Goal: Information Seeking & Learning: Learn about a topic

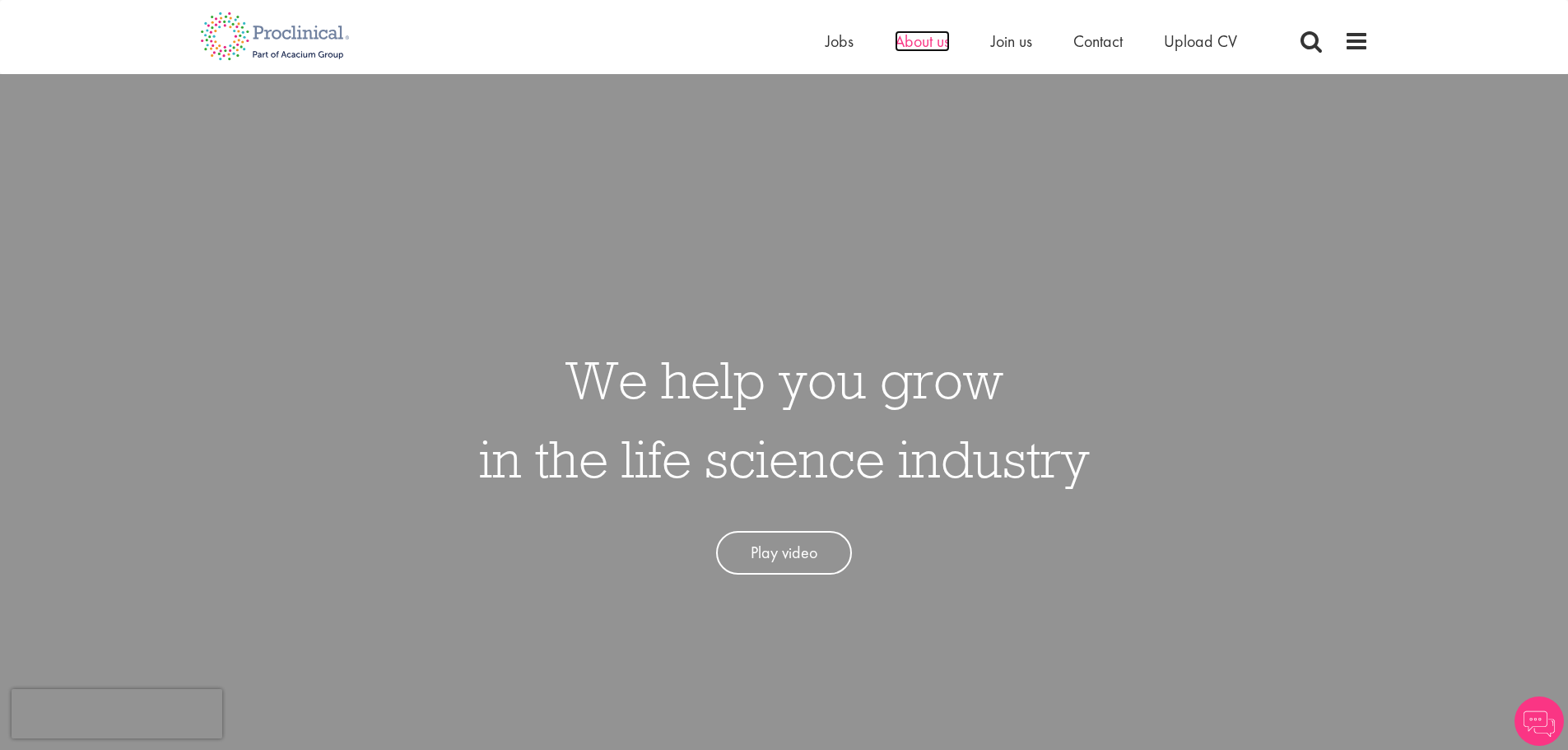
click at [928, 42] on span "About us" at bounding box center [922, 41] width 55 height 22
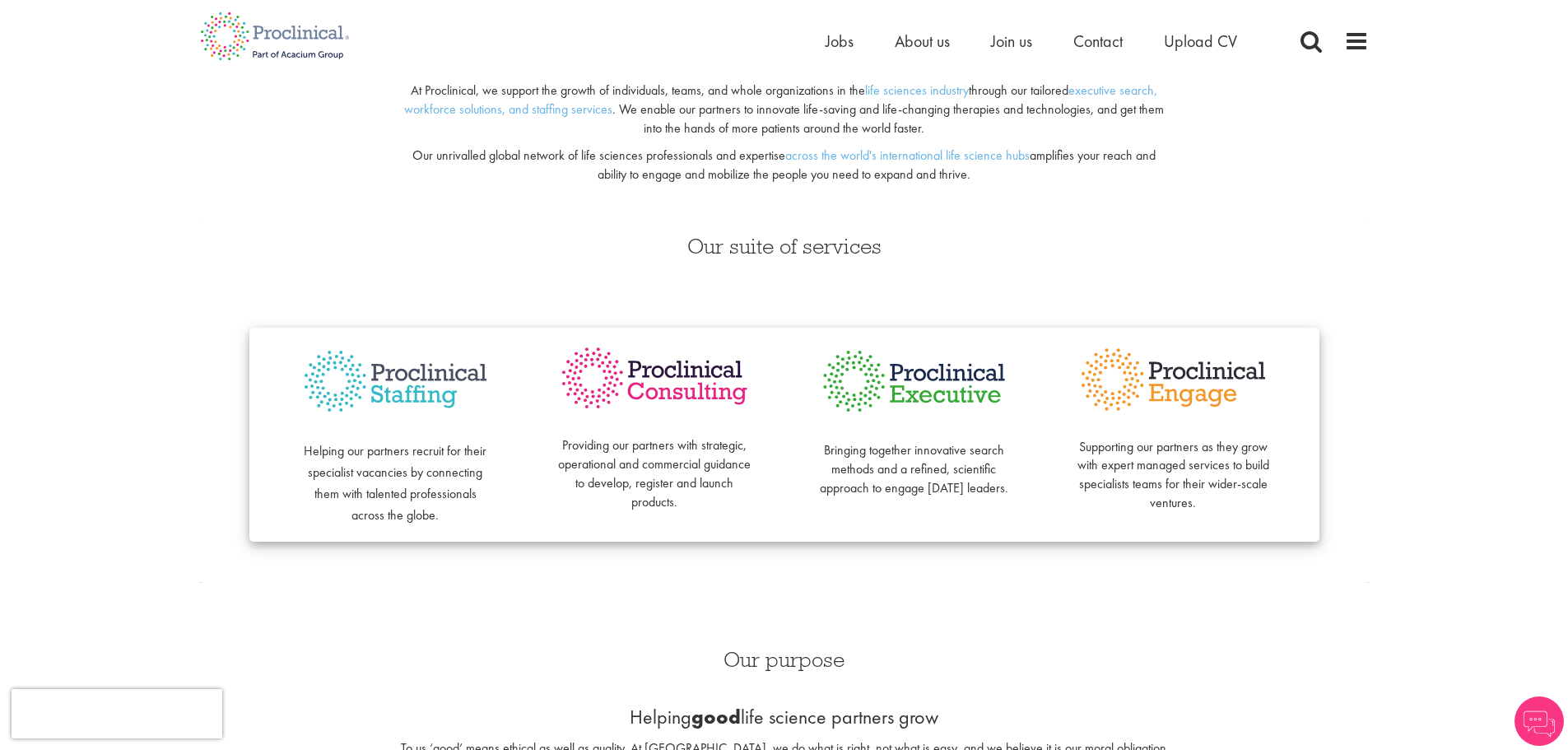
scroll to position [247, 0]
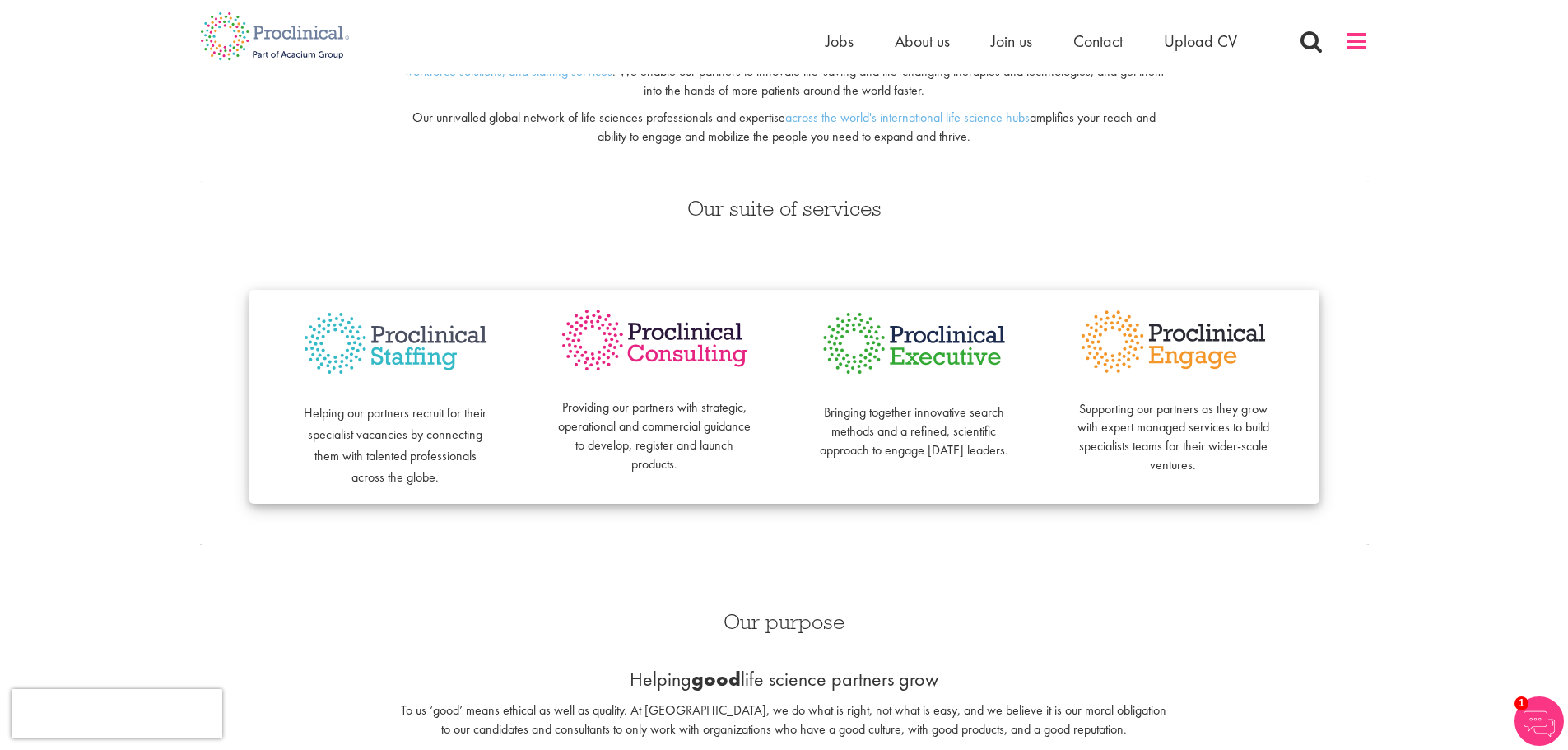
click at [1349, 45] on span at bounding box center [1357, 41] width 25 height 25
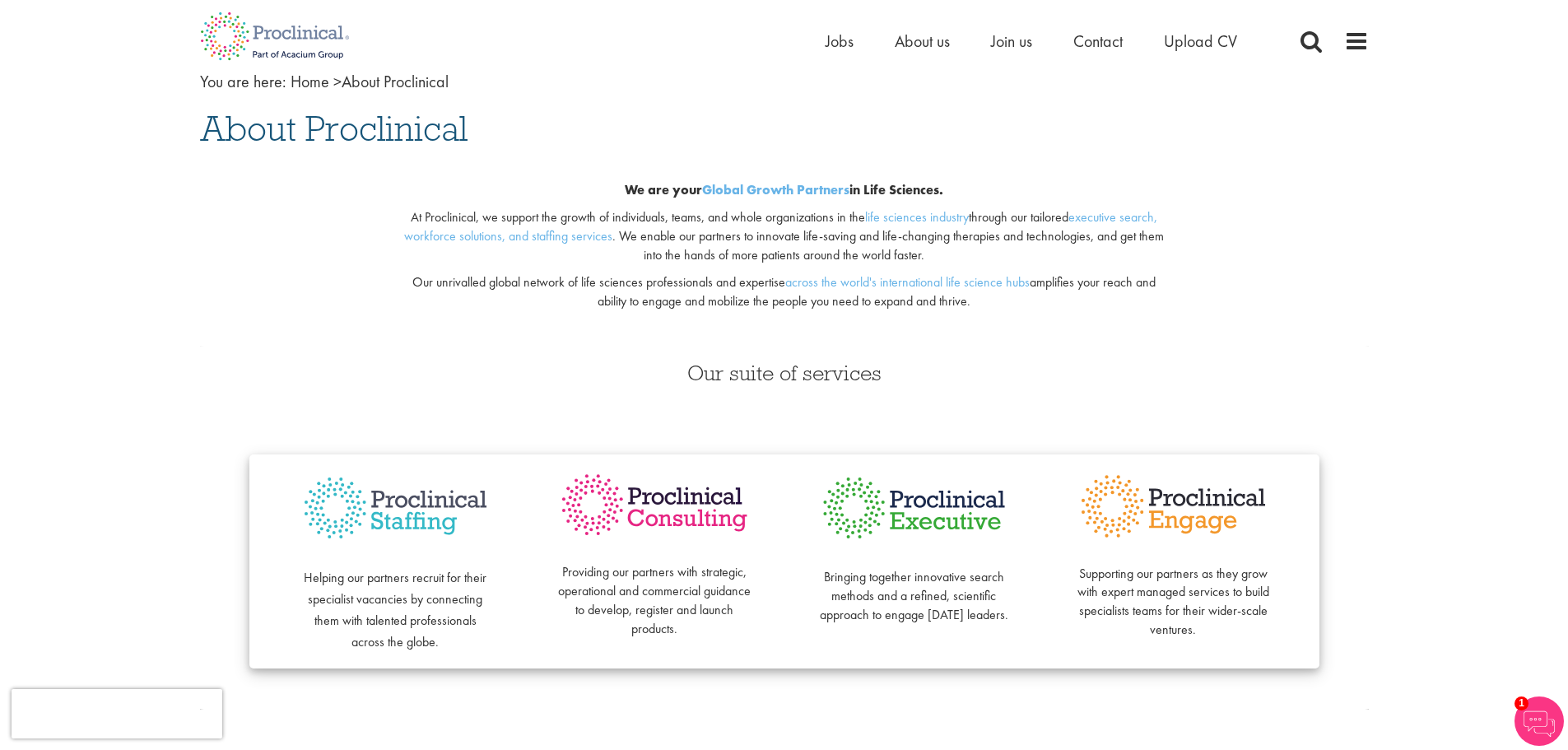
scroll to position [0, 0]
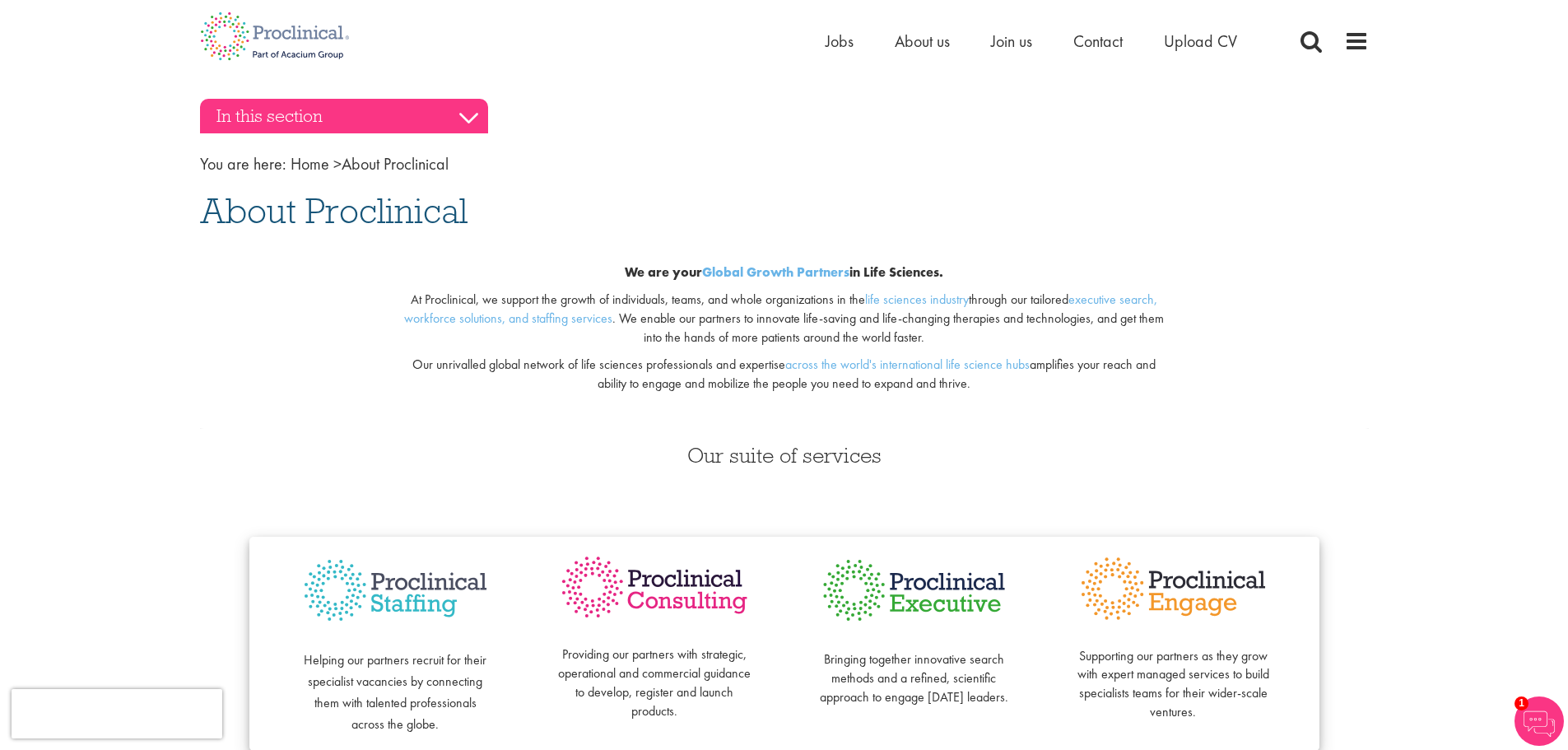
click at [338, 123] on h3 "In this section" at bounding box center [344, 116] width 288 height 35
click at [472, 118] on h3 "In this section" at bounding box center [344, 116] width 288 height 35
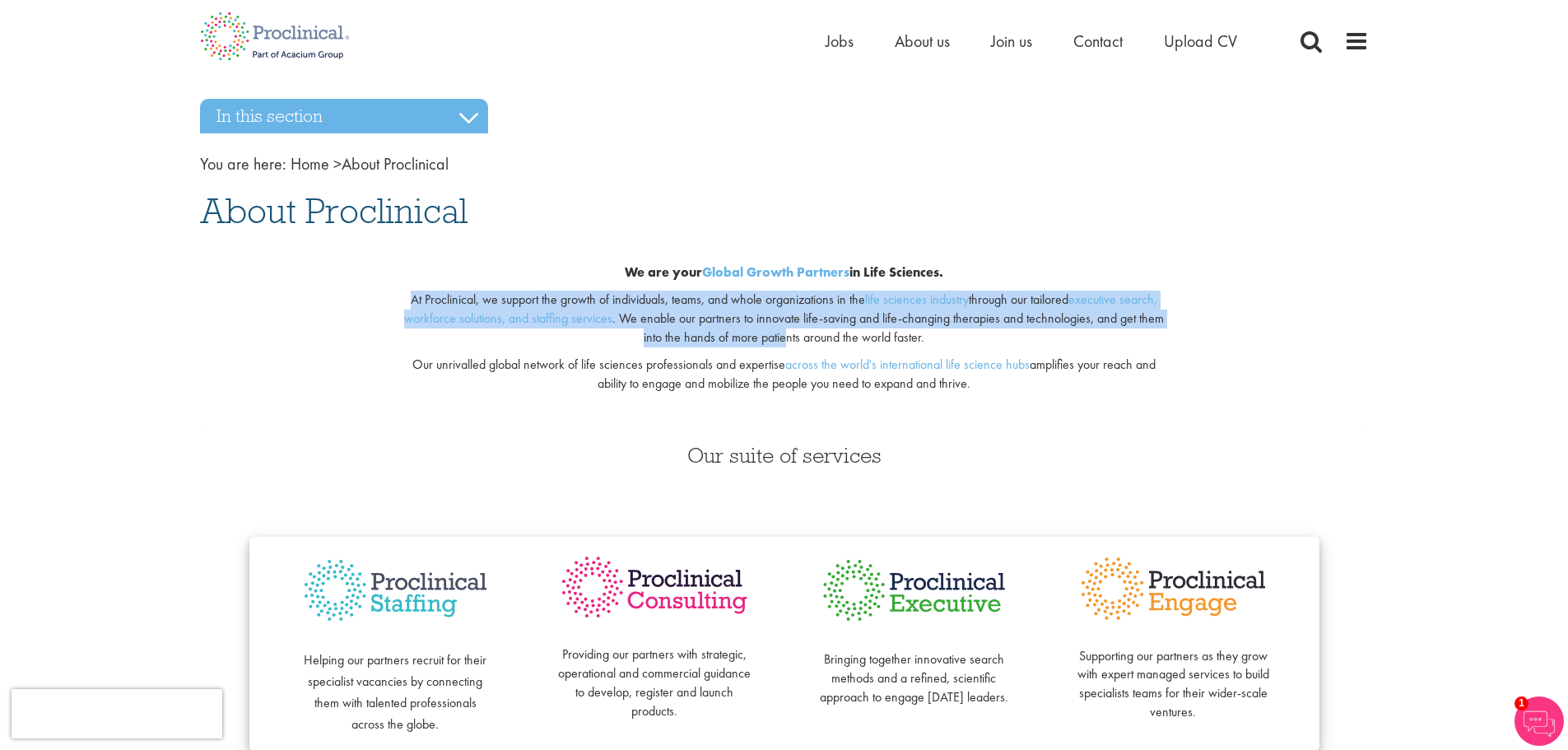
drag, startPoint x: 405, startPoint y: 297, endPoint x: 792, endPoint y: 339, distance: 389.3
click at [792, 339] on p "At Proclinical, we support the growth of individuals, teams, and whole organiza…" at bounding box center [784, 318] width 771 height 57
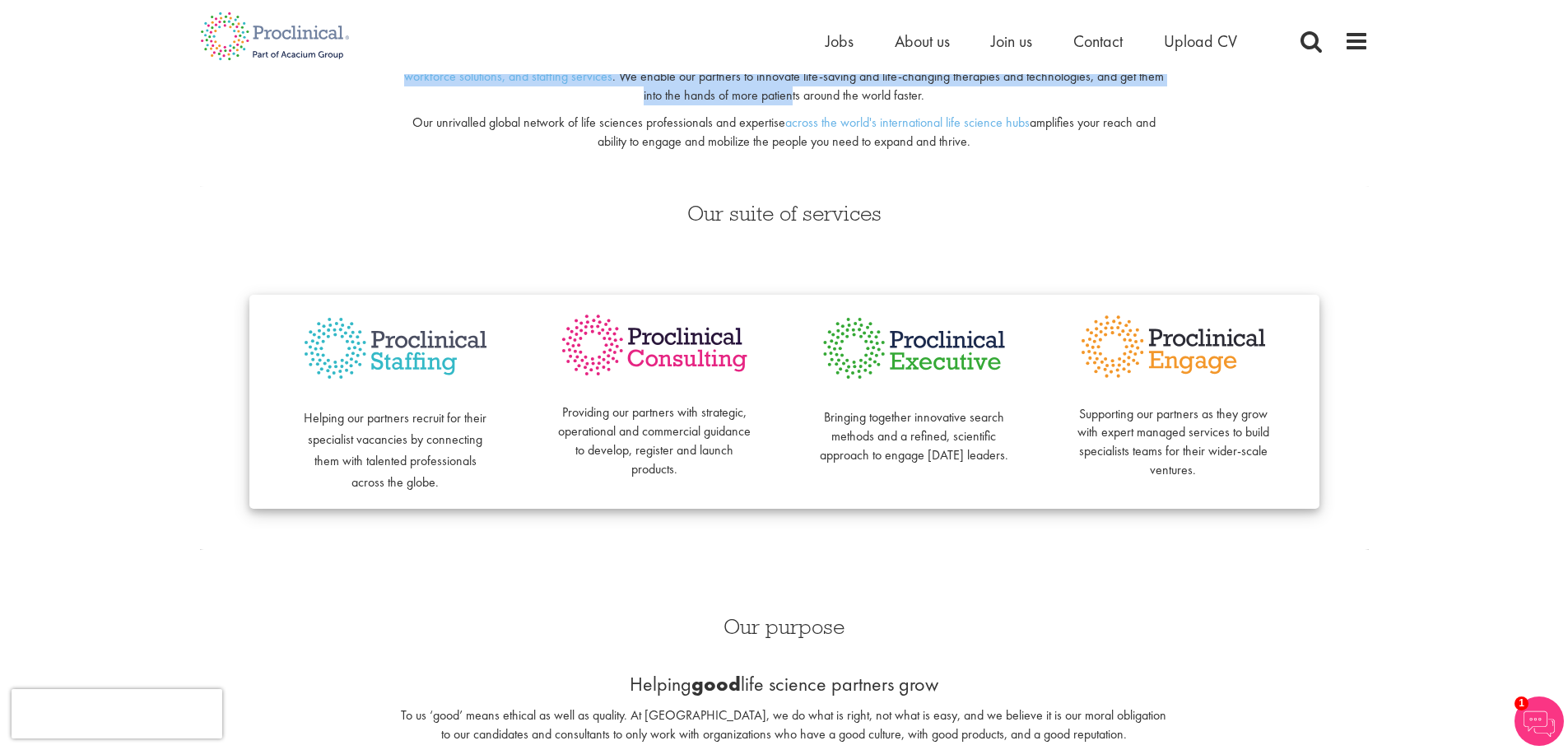
scroll to position [247, 0]
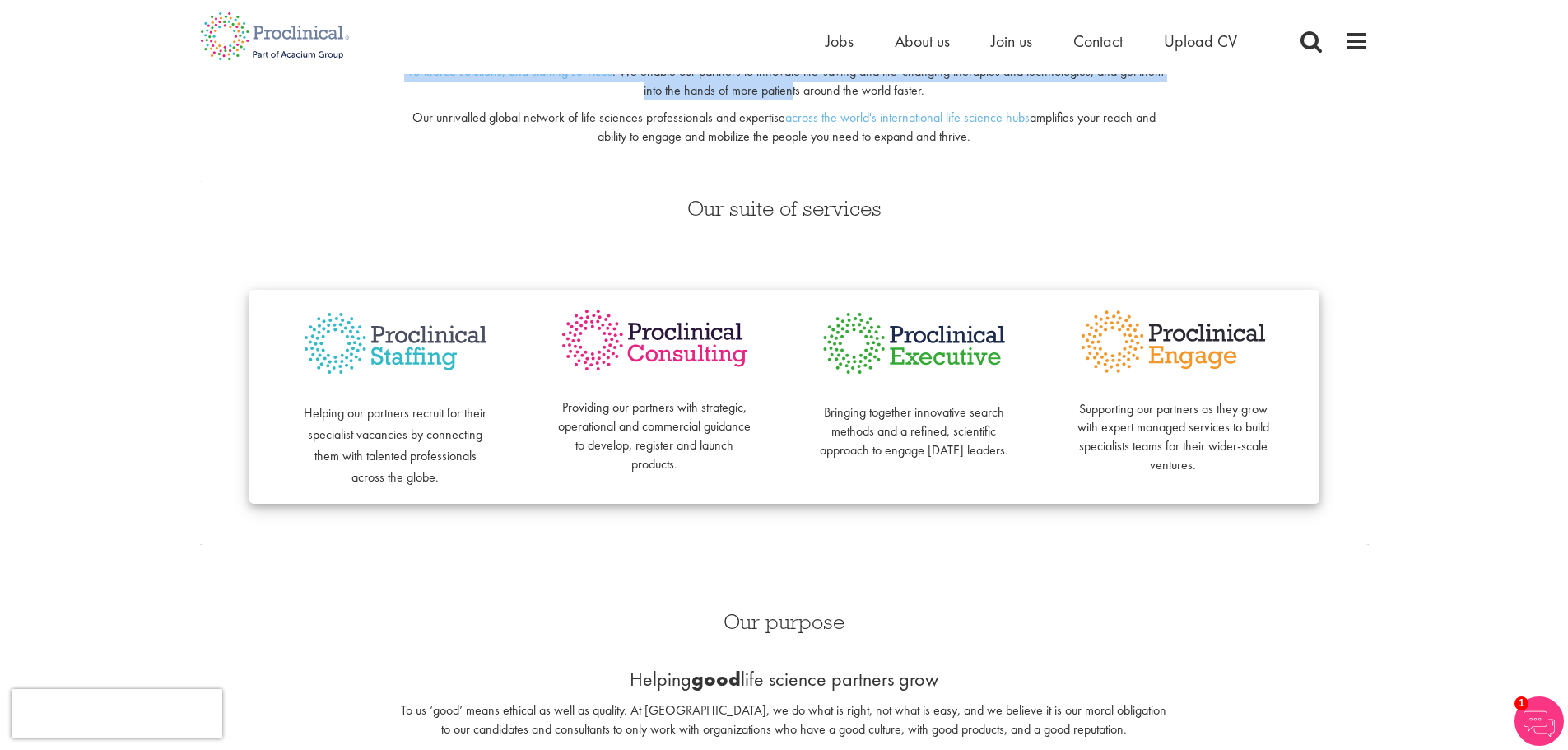
drag, startPoint x: 939, startPoint y: 477, endPoint x: 402, endPoint y: 417, distance: 540.3
click at [402, 417] on div "Helping our partners recruit for their specialist vacancies by connecting them …" at bounding box center [784, 397] width 1070 height 214
click at [572, 532] on div "Helping our partners recruit for their specialist vacancies by connecting them …" at bounding box center [784, 395] width 1169 height 283
